Goal: Information Seeking & Learning: Check status

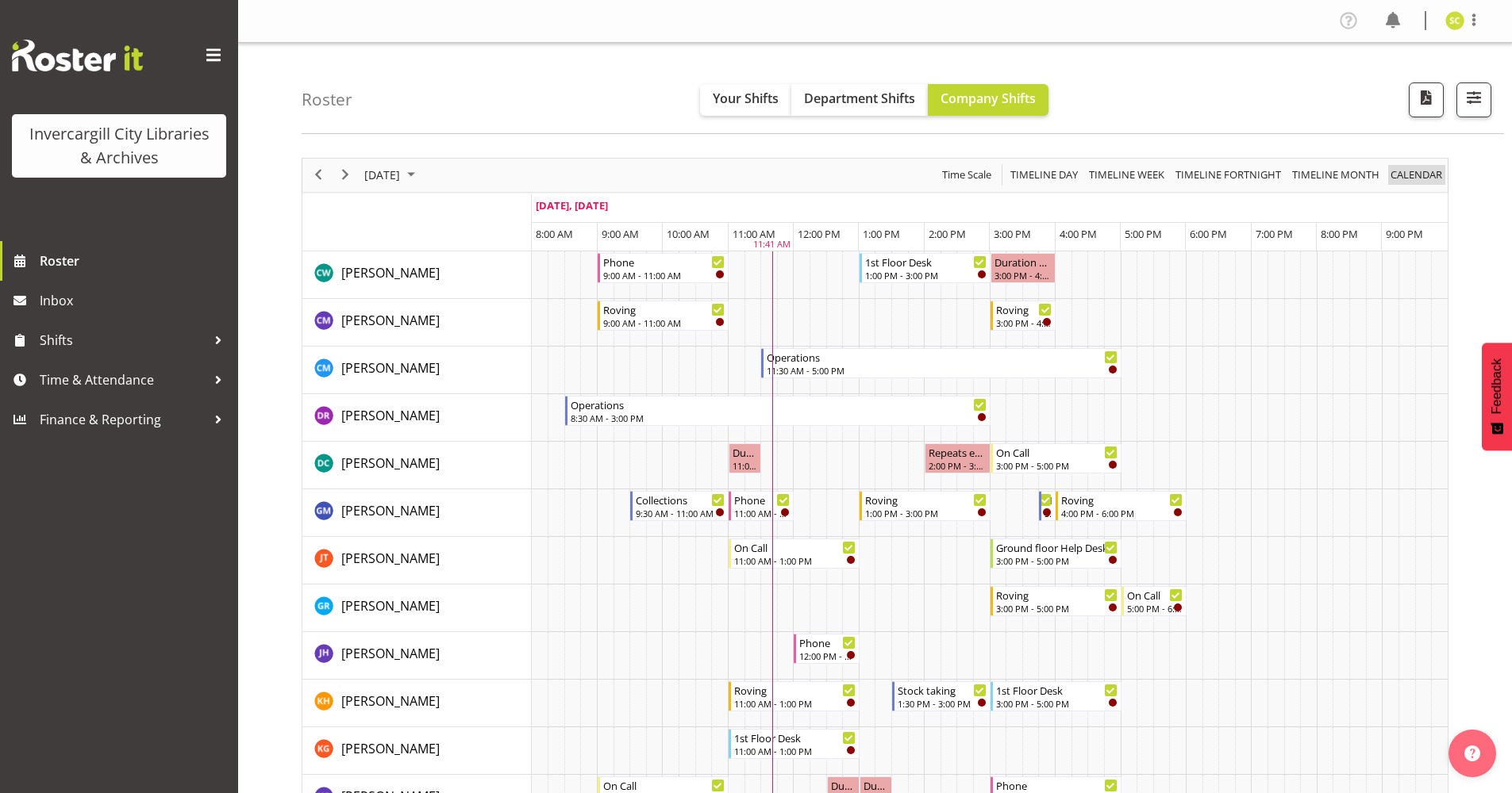
click at [1402, 169] on span "calendar" at bounding box center [1416, 174] width 54 height 20
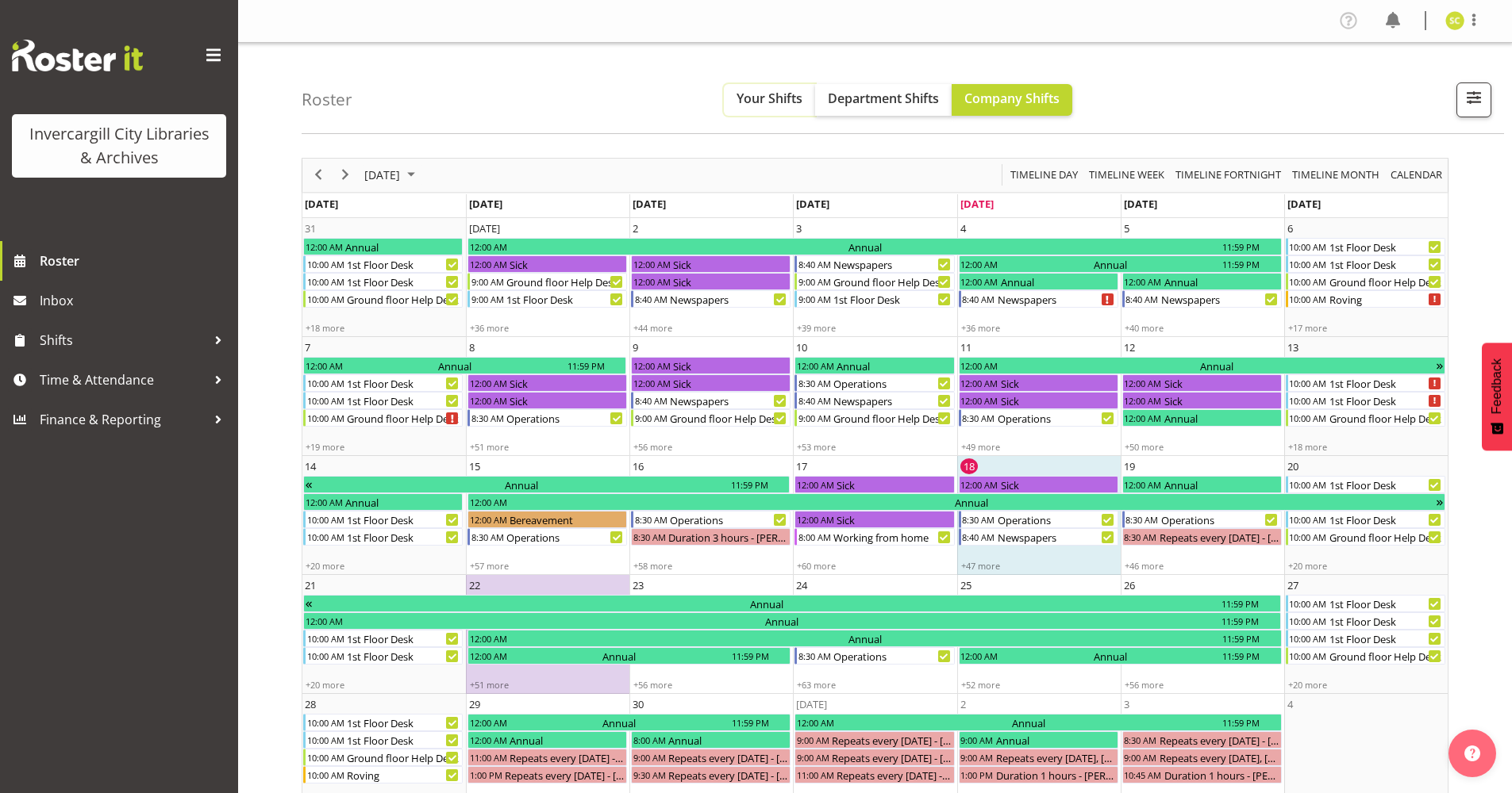
click at [756, 101] on span "Your Shifts" at bounding box center [769, 98] width 66 height 18
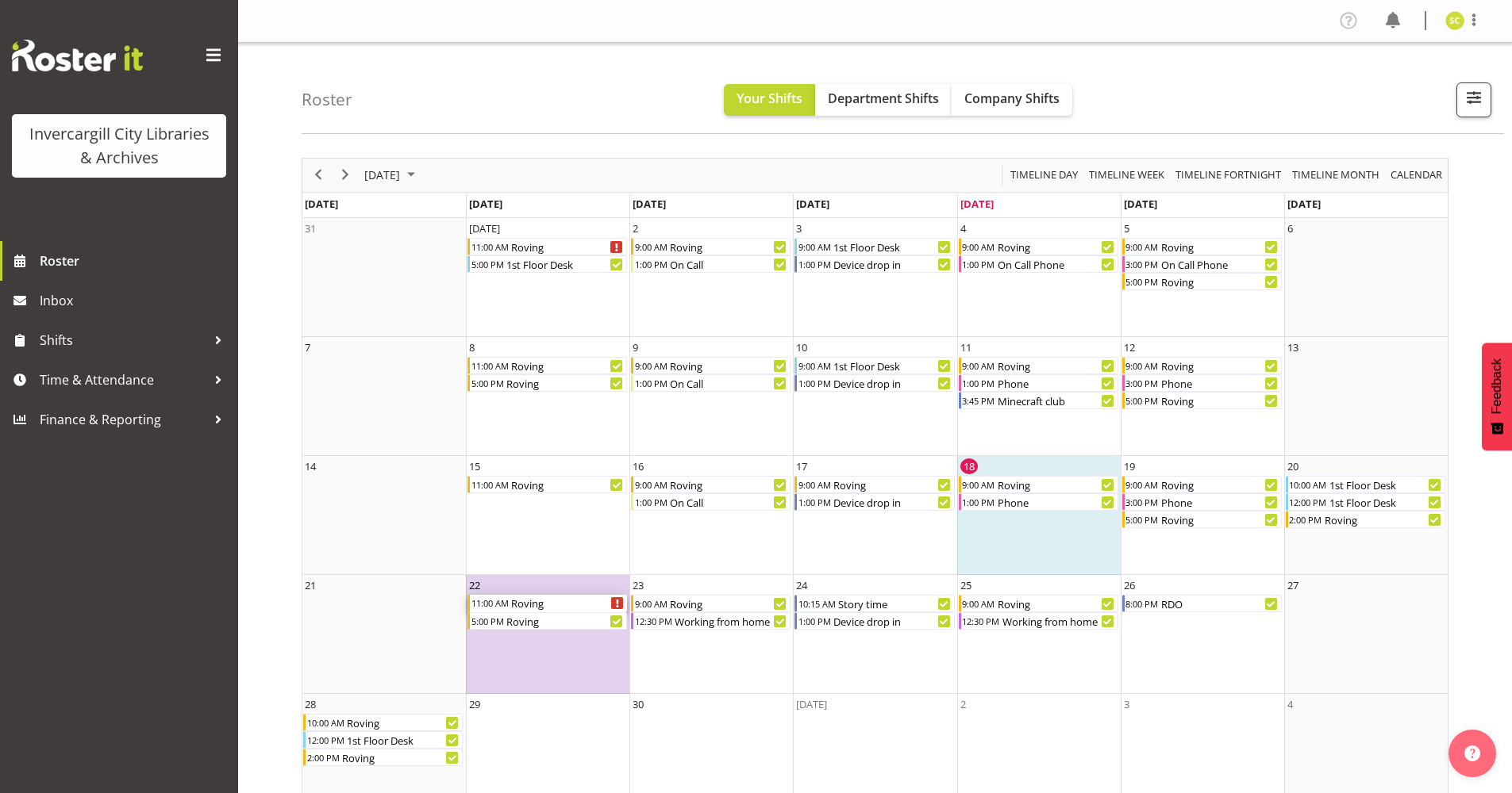
click at [616, 601] on icon "Roving Begin From Monday, September 22, 2025 at 11:00:00 AM GMT+12:00 Ends At M…" at bounding box center [617, 604] width 3 height 7
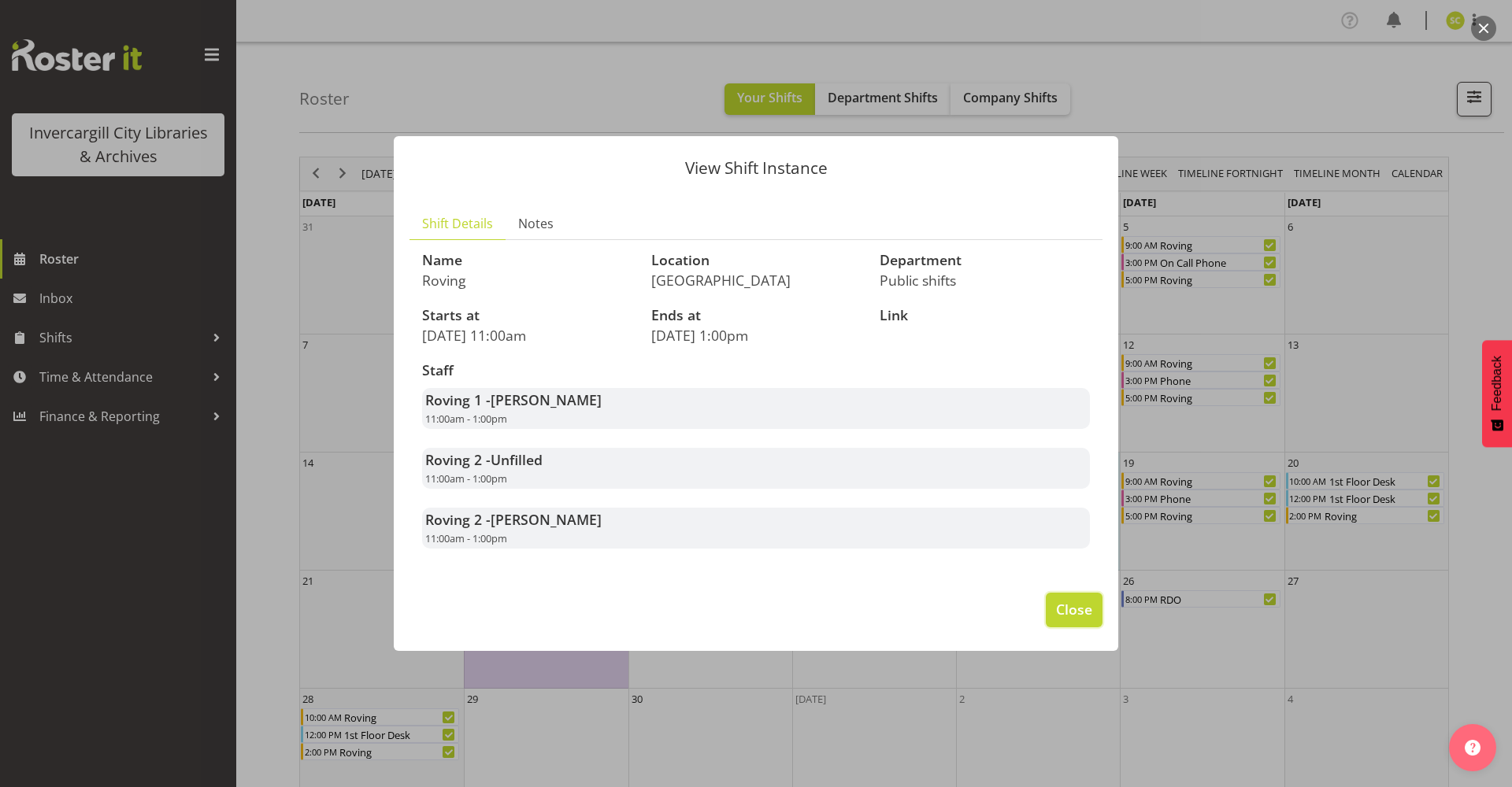
click at [1073, 610] on span "Close" at bounding box center [1073, 610] width 36 height 20
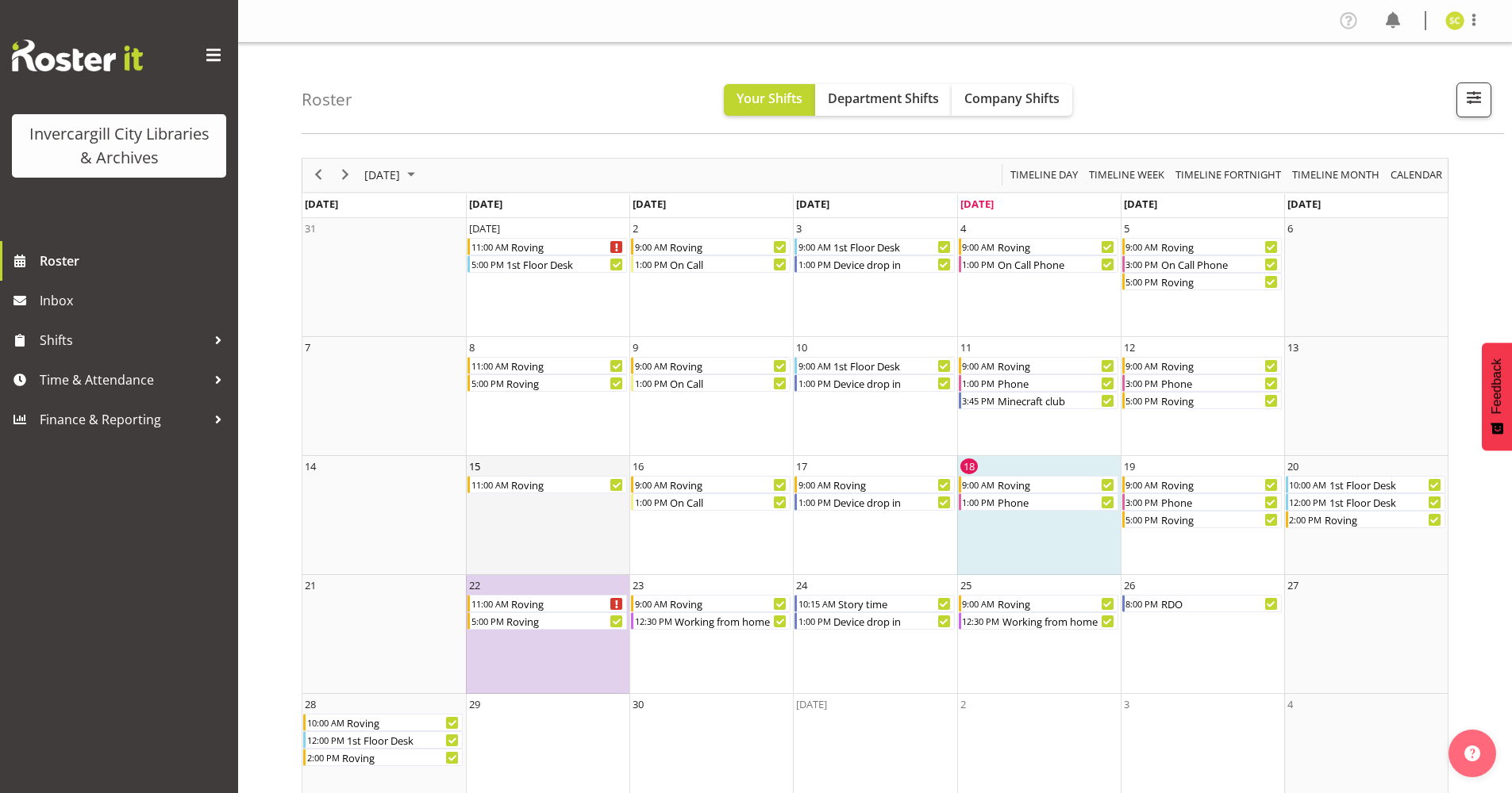
click at [551, 559] on td "15 11:00 AM Roving" at bounding box center [547, 515] width 164 height 119
click at [616, 605] on icon "Roving Begin From Monday, September 22, 2025 at 11:00:00 AM GMT+12:00 Ends At M…" at bounding box center [617, 604] width 3 height 7
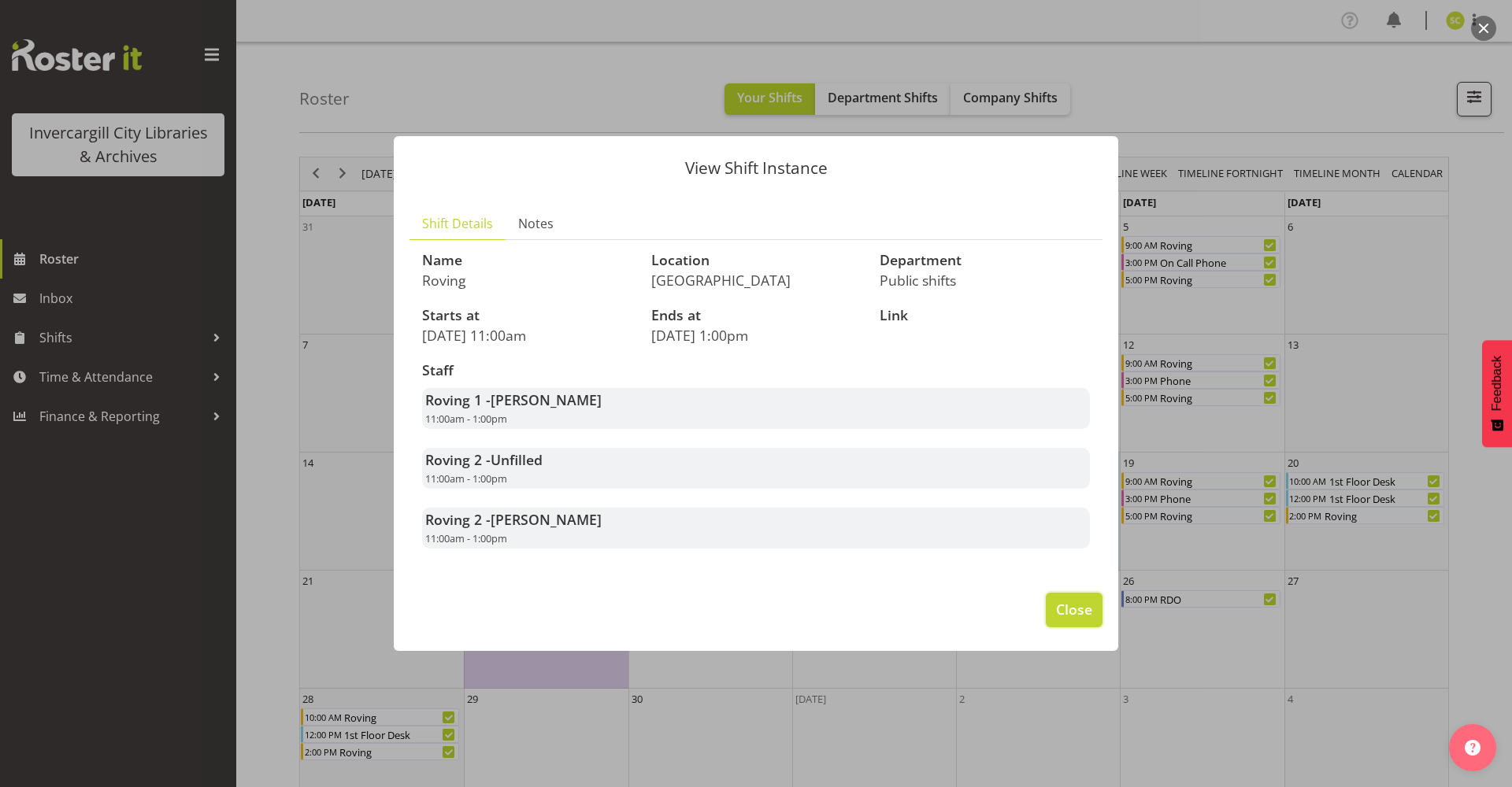
click at [1067, 606] on span "Close" at bounding box center [1073, 610] width 36 height 20
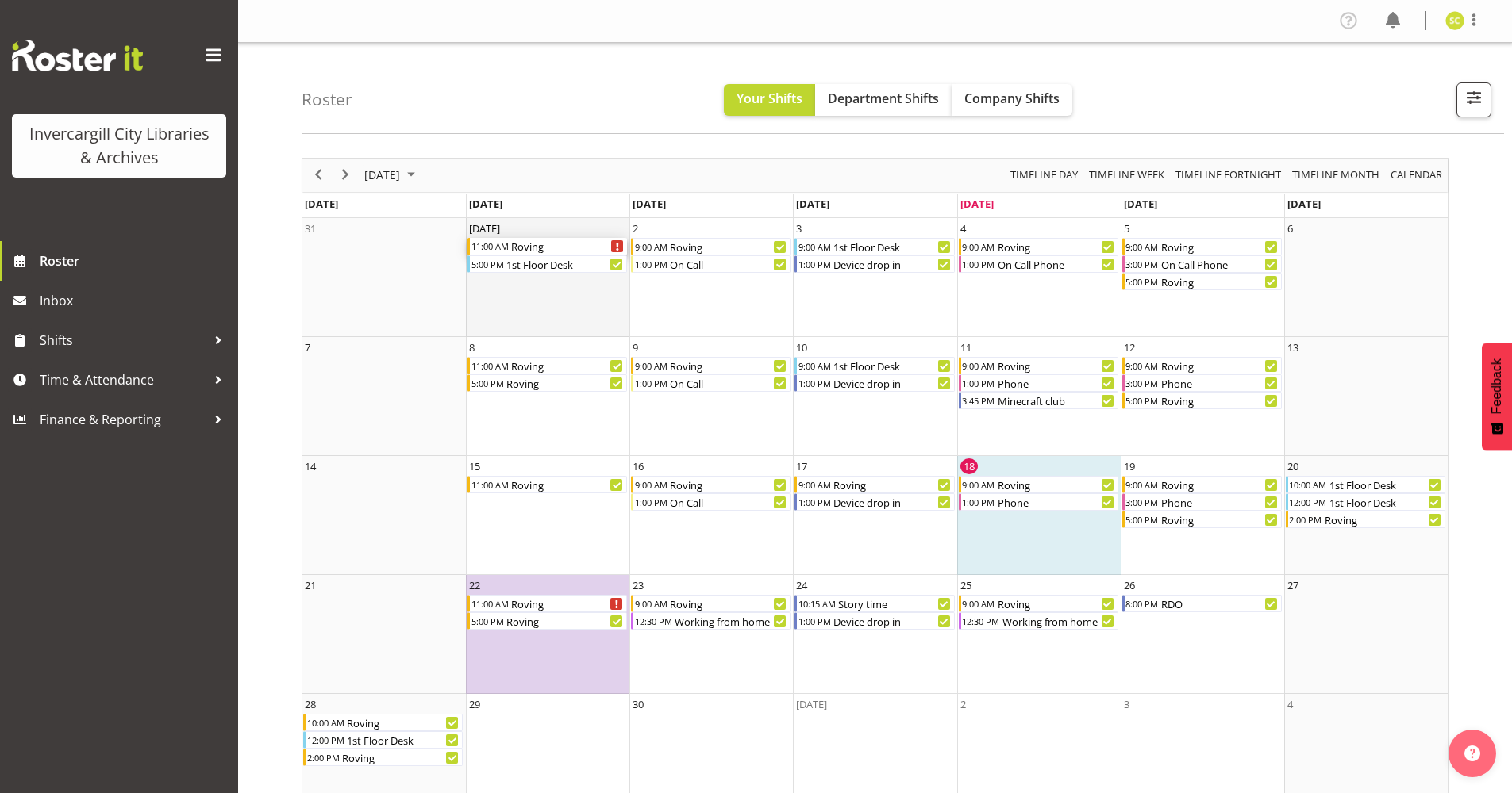
click at [616, 247] on icon "Roving Begin From Monday, September 1, 2025 at 11:00:00 AM GMT+12:00 Ends At Mo…" at bounding box center [617, 246] width 3 height 7
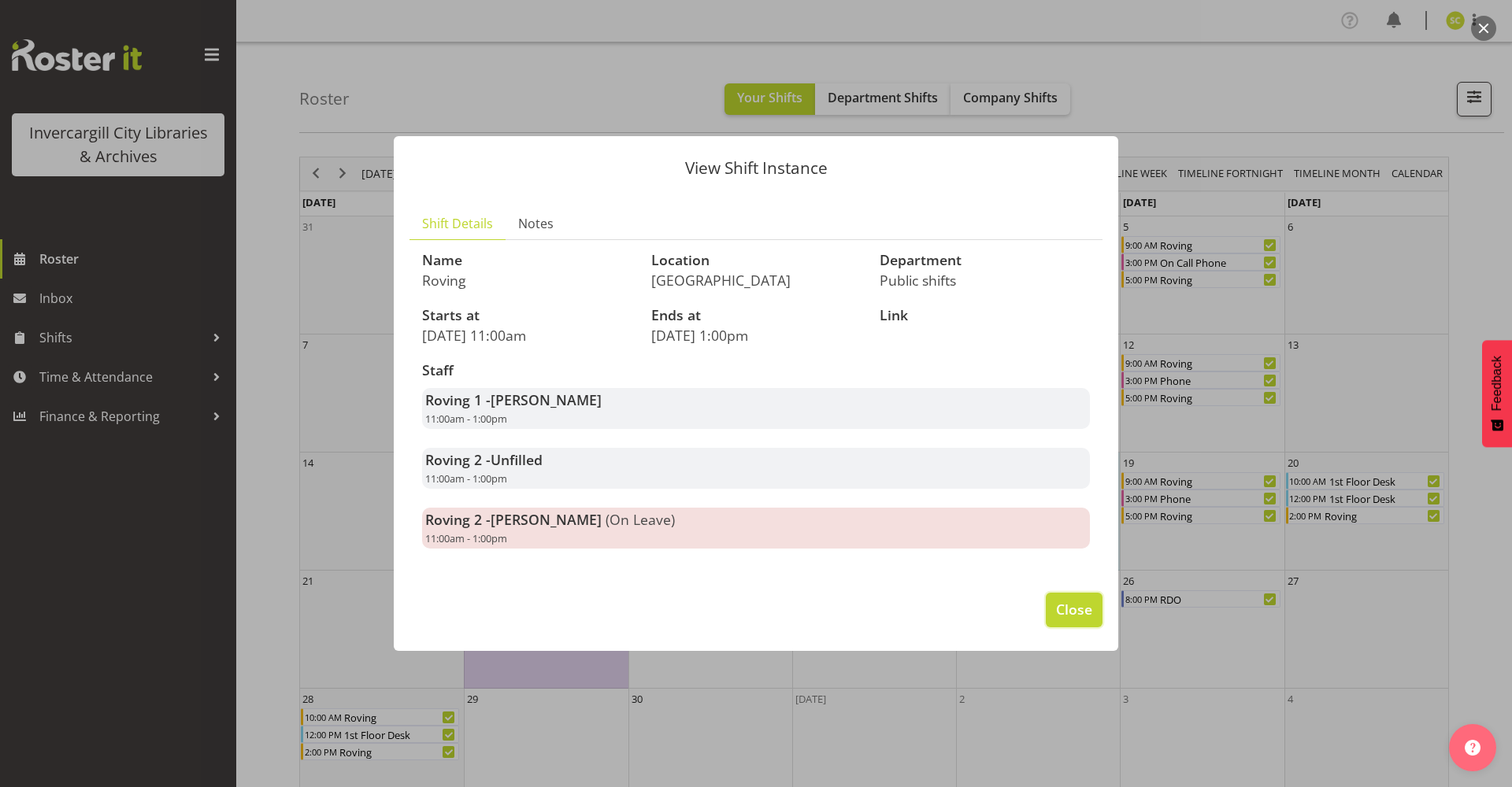
click at [1074, 614] on span "Close" at bounding box center [1073, 610] width 36 height 20
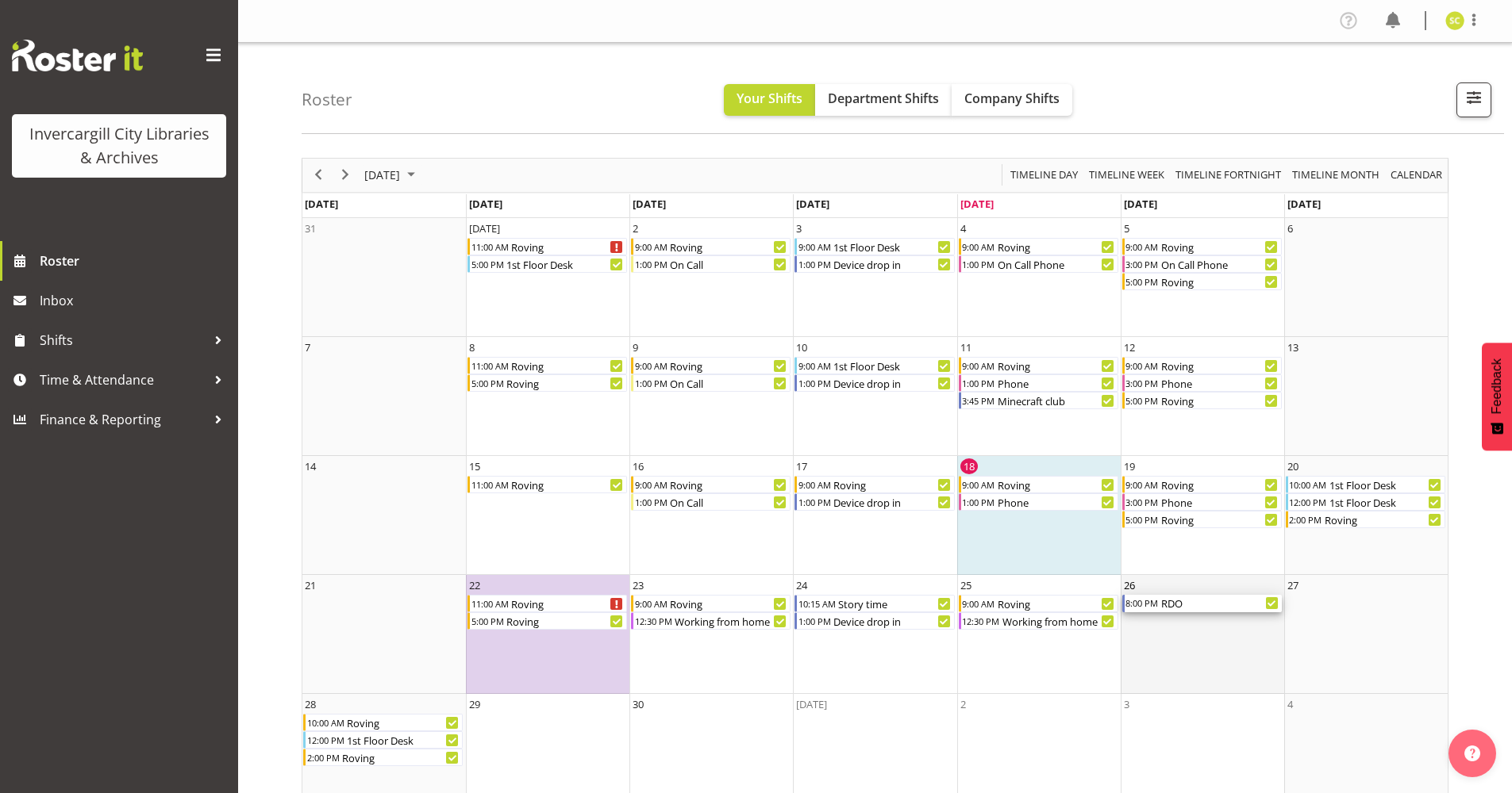
click at [1152, 600] on div "8:00 PM" at bounding box center [1142, 604] width 35 height 18
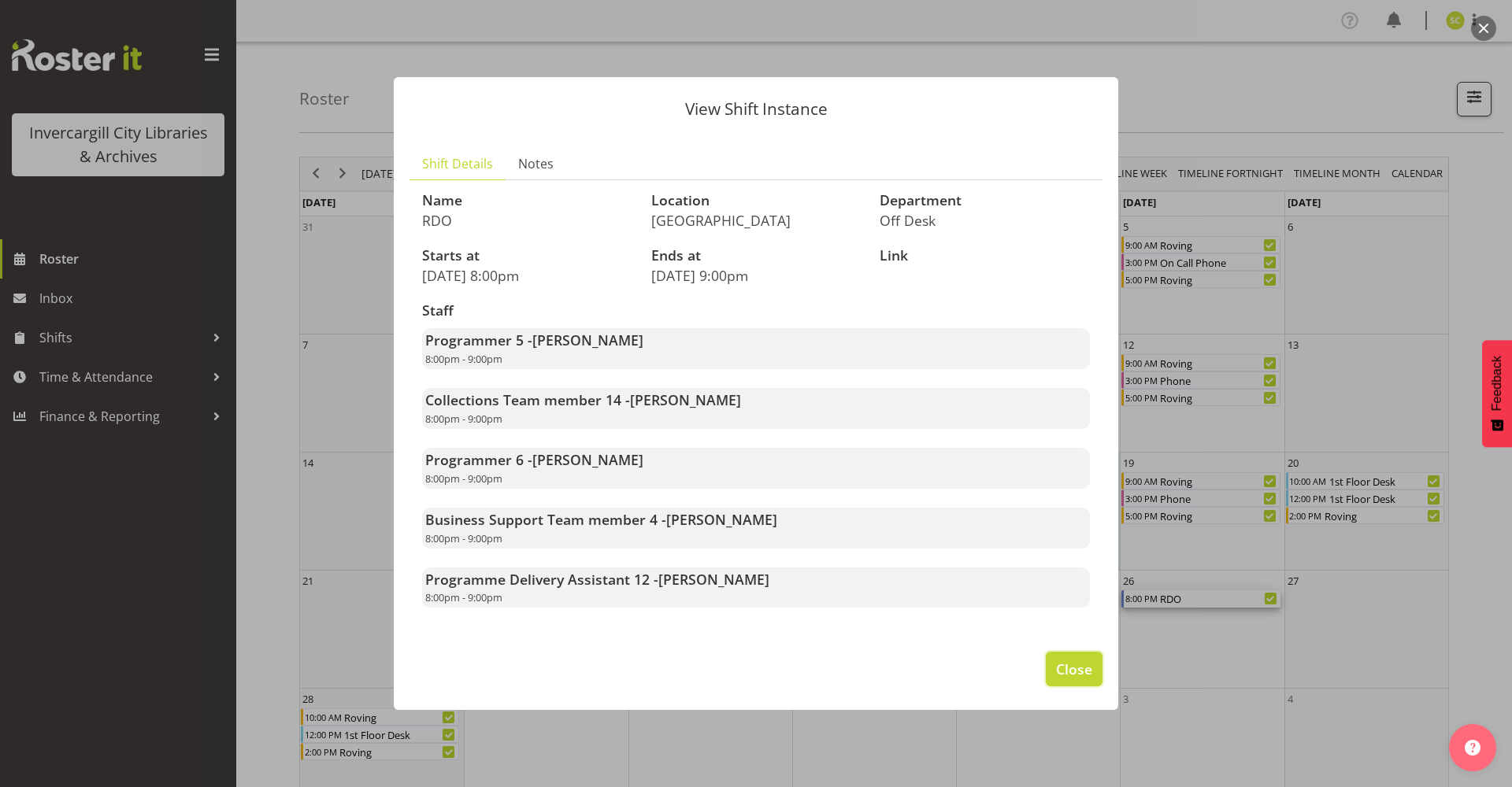
click at [1067, 674] on span "Close" at bounding box center [1073, 669] width 36 height 20
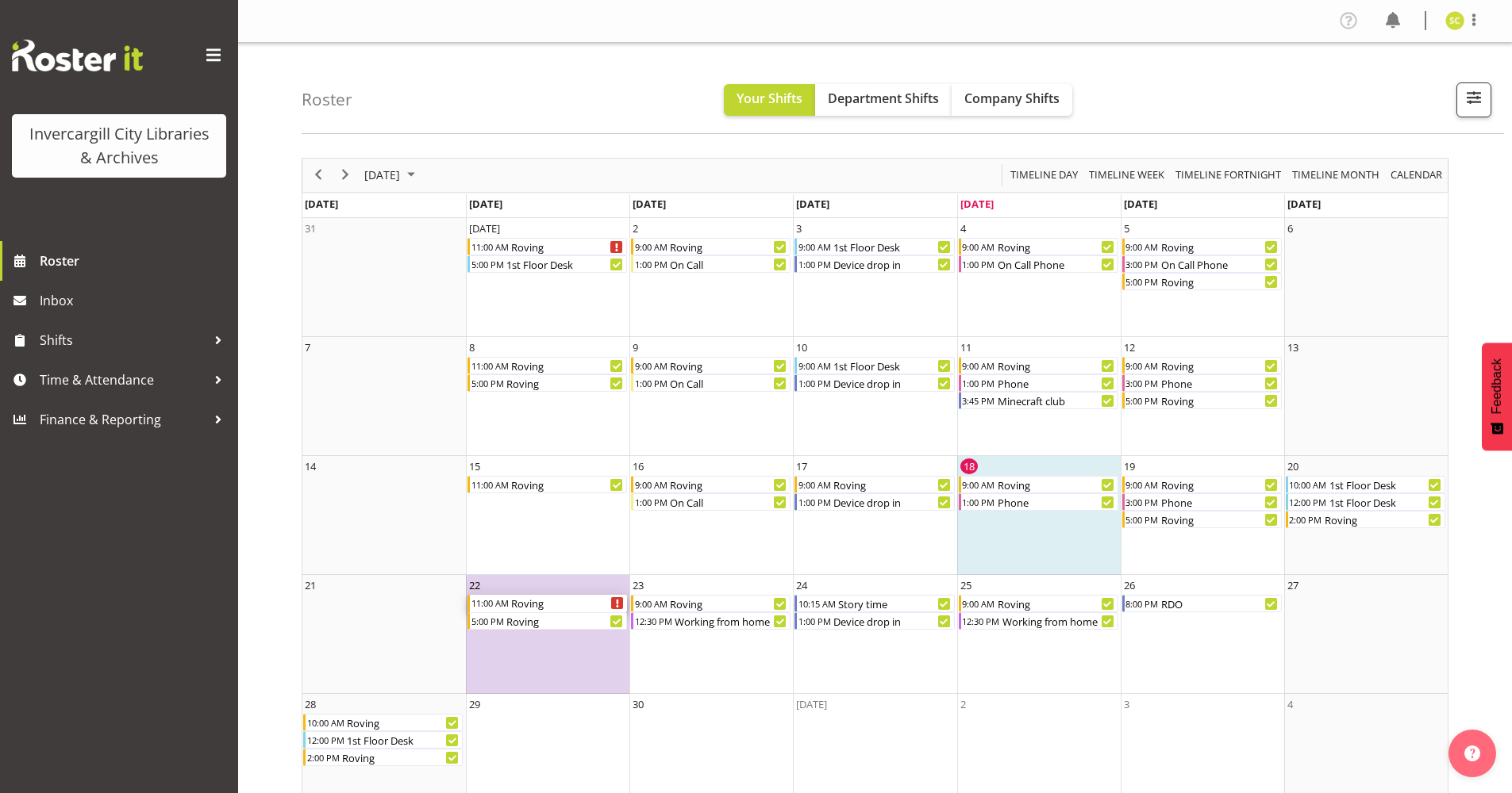
click at [616, 606] on icon "Roving Begin From Monday, September 22, 2025 at 11:00:00 AM GMT+12:00 Ends At M…" at bounding box center [617, 604] width 3 height 7
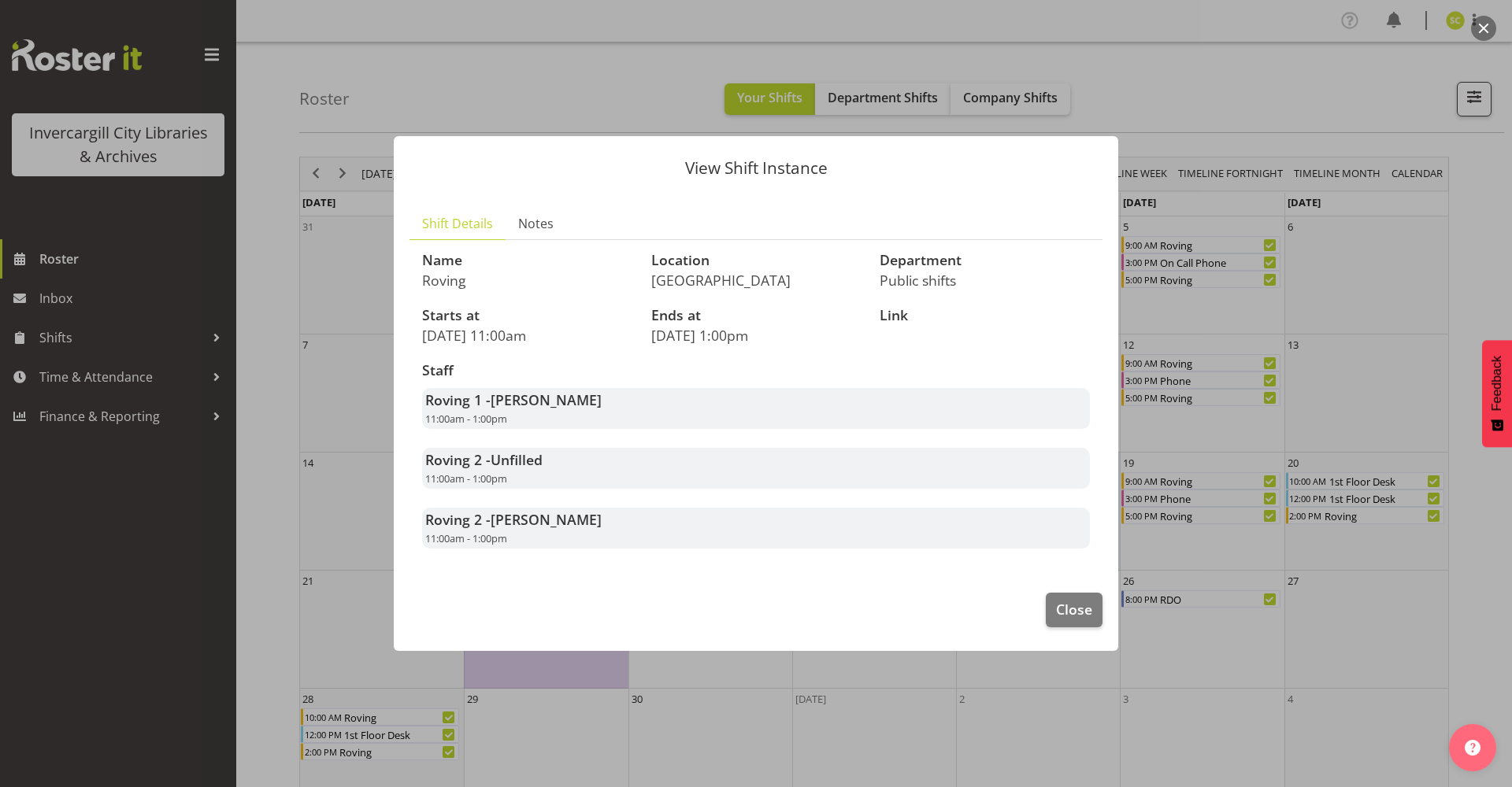
click at [500, 464] on span "Unfilled" at bounding box center [517, 460] width 52 height 19
click at [1069, 602] on span "Close" at bounding box center [1073, 610] width 36 height 20
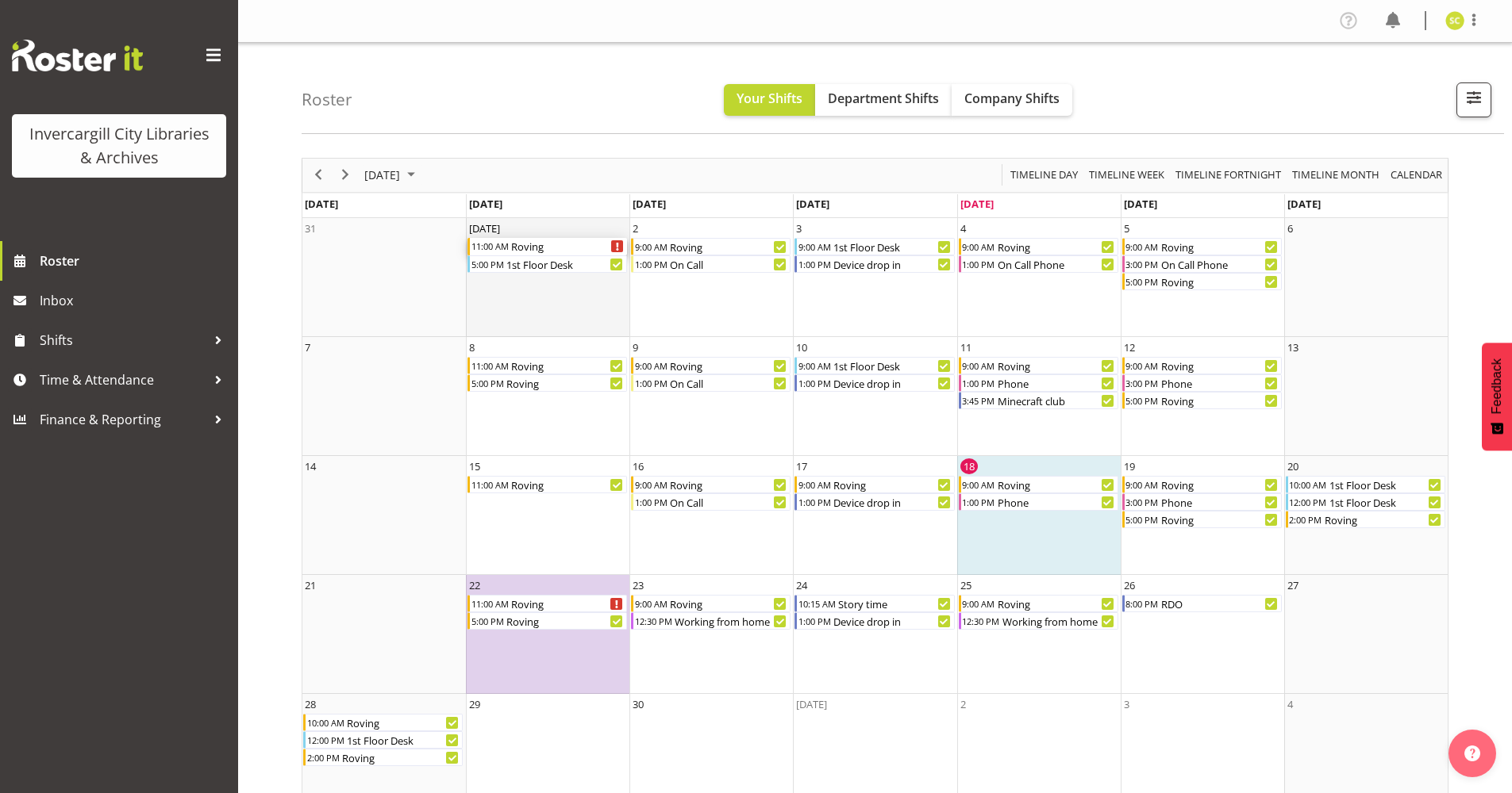
click at [617, 244] on icon "Roving Begin From Monday, September 1, 2025 at 11:00:00 AM GMT+12:00 Ends At Mo…" at bounding box center [617, 246] width 3 height 7
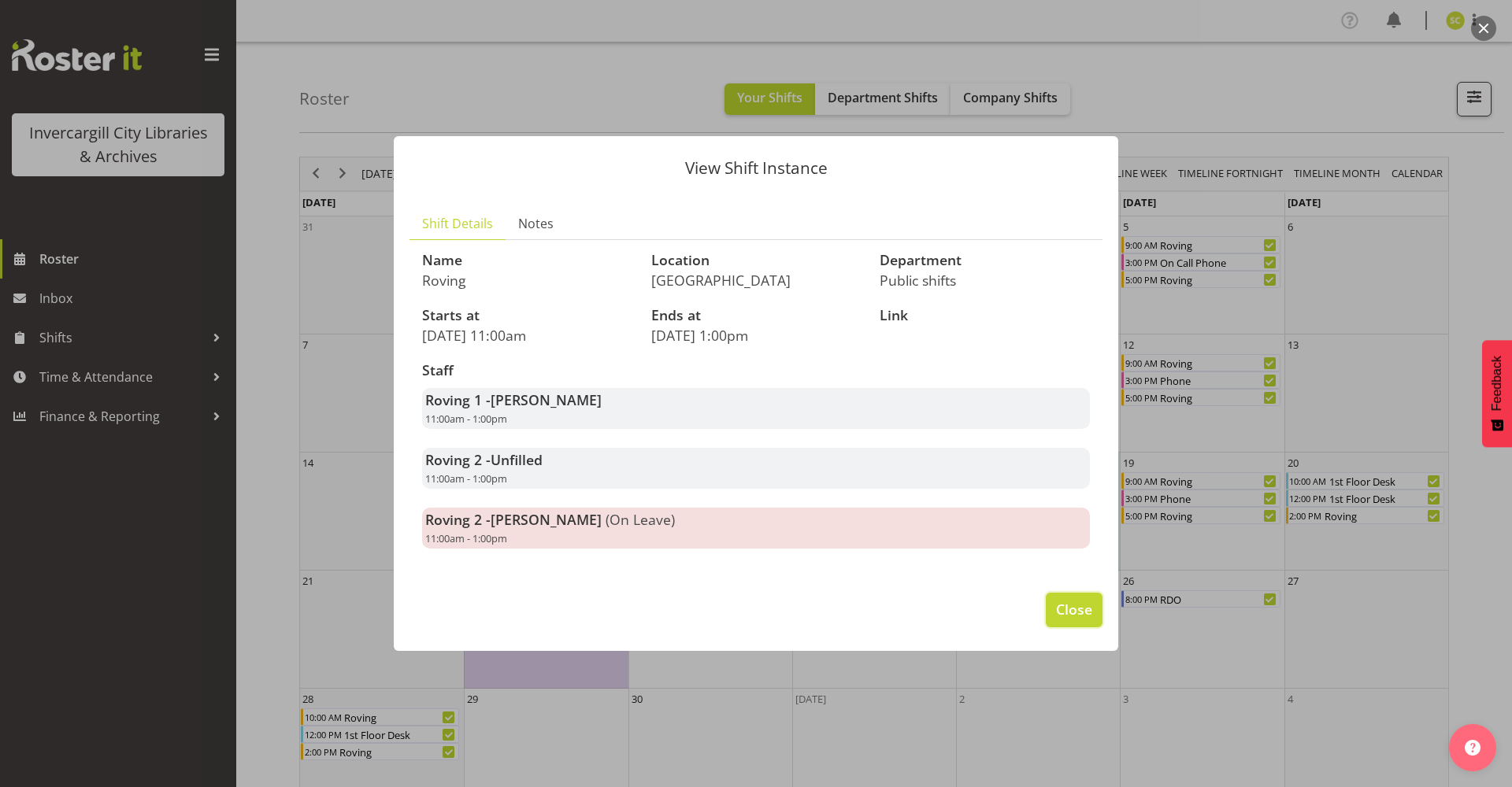
click at [1077, 612] on span "Close" at bounding box center [1073, 610] width 36 height 20
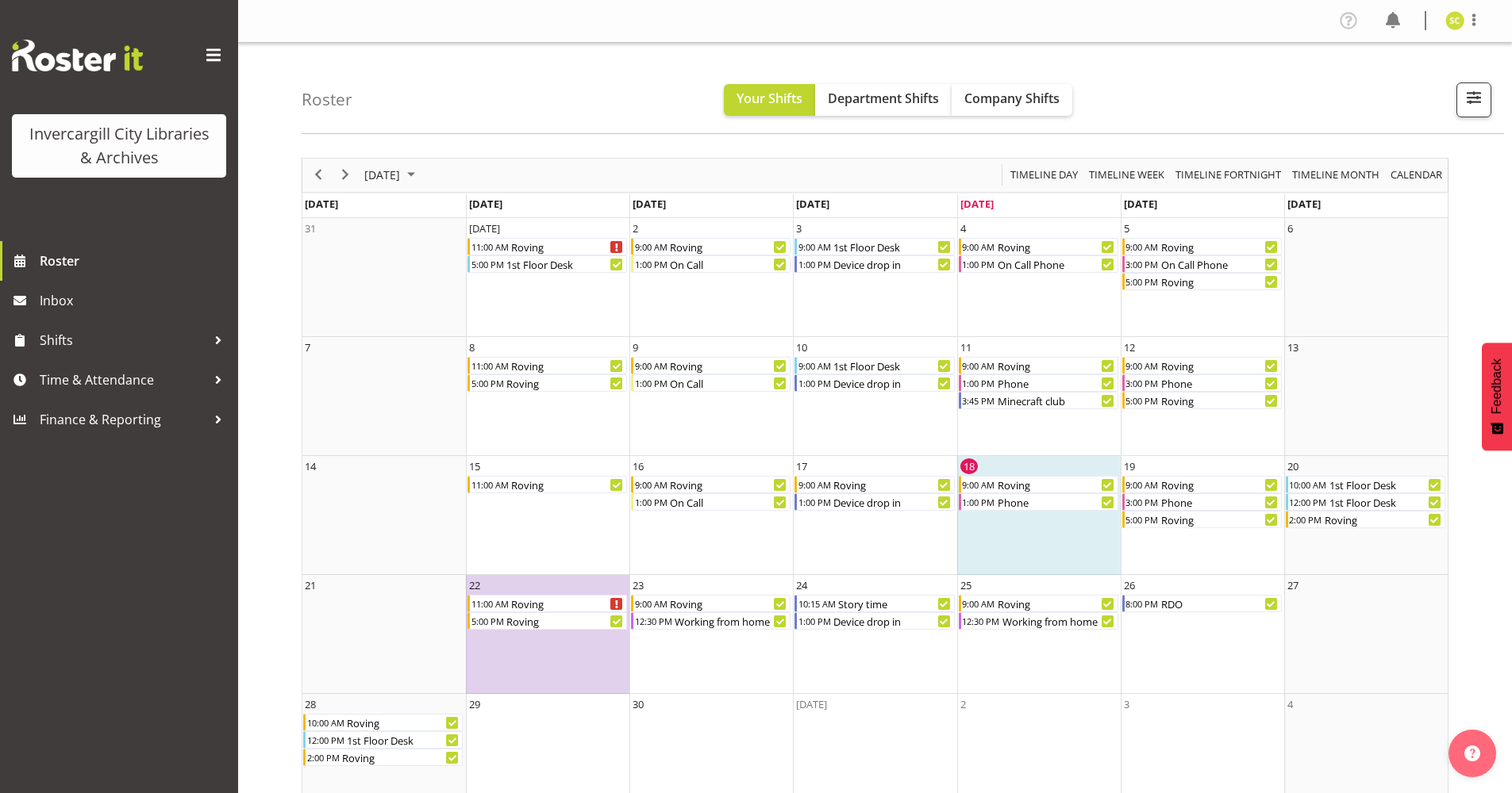
click at [208, 53] on span at bounding box center [213, 55] width 25 height 25
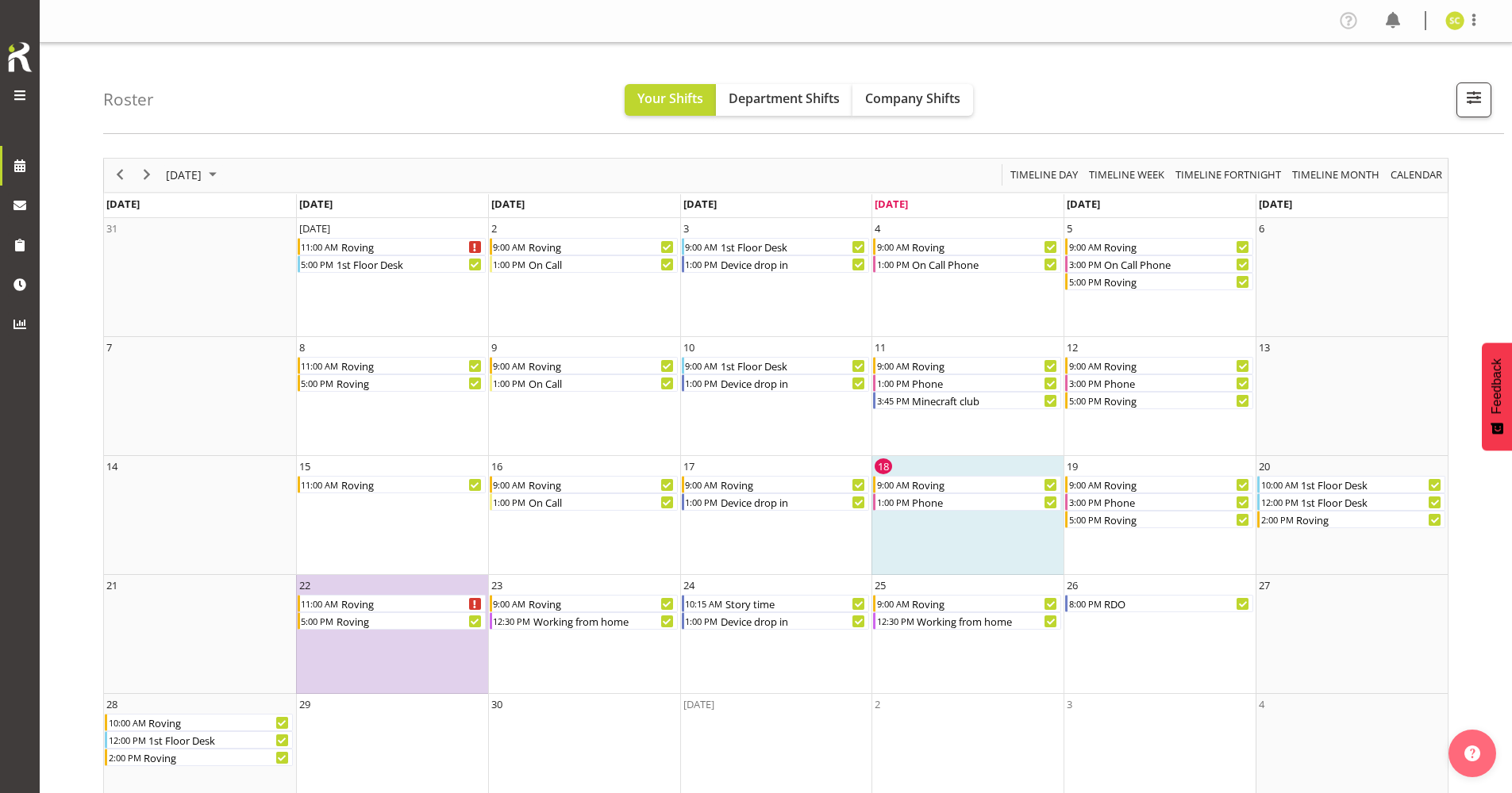
click at [23, 94] on span at bounding box center [20, 95] width 19 height 19
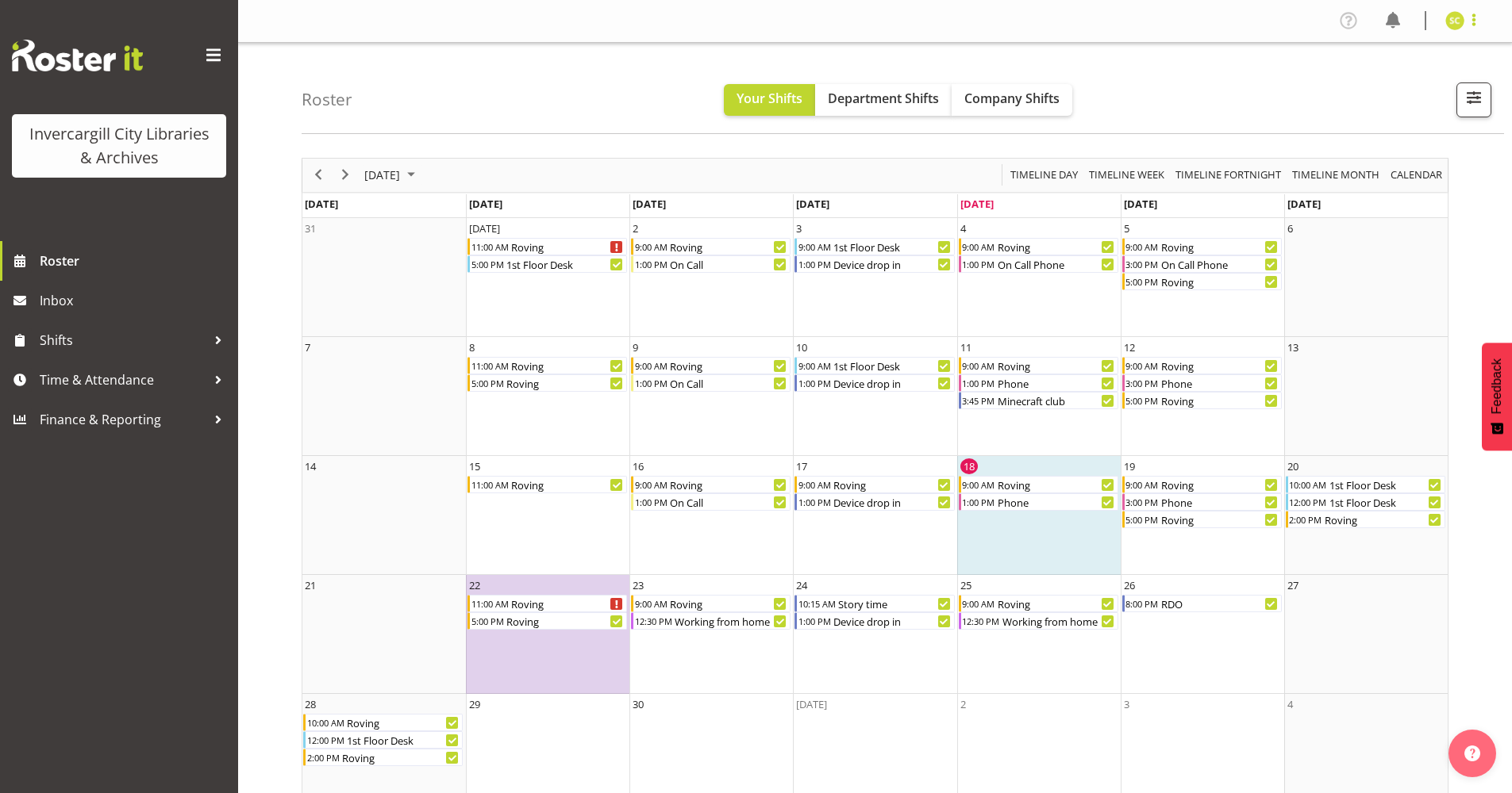
click at [1473, 23] on span at bounding box center [1475, 20] width 19 height 19
click at [1350, 21] on span at bounding box center [1348, 20] width 25 height 25
